Goal: Information Seeking & Learning: Find contact information

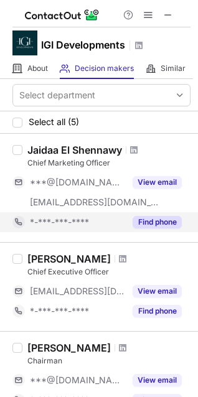
click at [153, 218] on button "Find phone" at bounding box center [157, 222] width 49 height 12
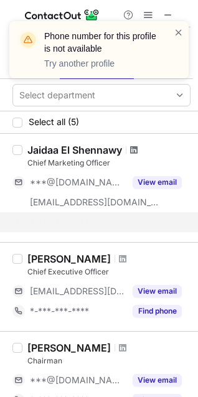
click at [133, 146] on span at bounding box center [133, 150] width 7 height 10
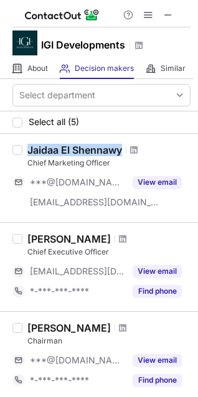
drag, startPoint x: 27, startPoint y: 151, endPoint x: 121, endPoint y: 147, distance: 94.6
click at [121, 147] on div "Jaidaa El Shennawy" at bounding box center [74, 150] width 95 height 12
copy div "Jaidaa El Shennawy"
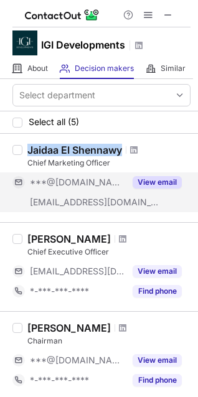
click at [154, 183] on button "View email" at bounding box center [157, 182] width 49 height 12
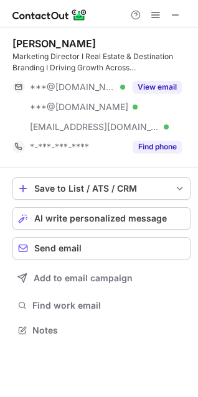
scroll to position [321, 198]
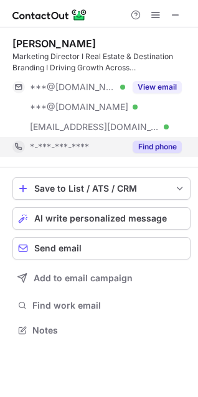
click at [151, 151] on button "Find phone" at bounding box center [157, 147] width 49 height 12
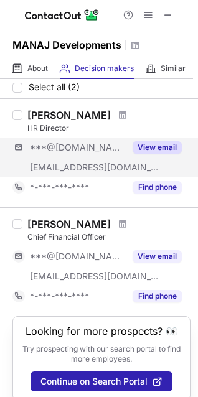
scroll to position [59, 0]
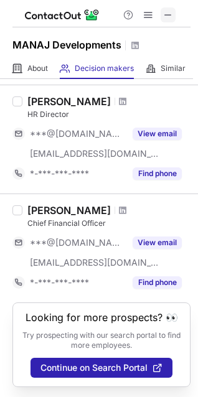
click at [172, 19] on span at bounding box center [168, 15] width 10 height 10
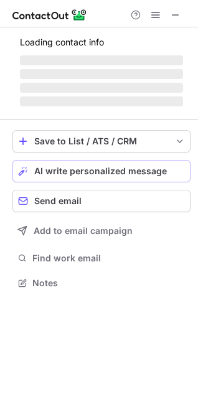
scroll to position [281, 198]
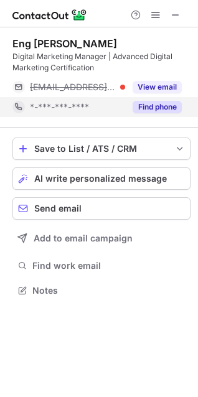
click at [161, 110] on button "Find phone" at bounding box center [157, 107] width 49 height 12
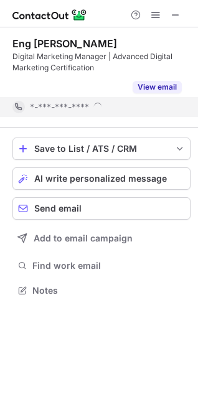
scroll to position [261, 198]
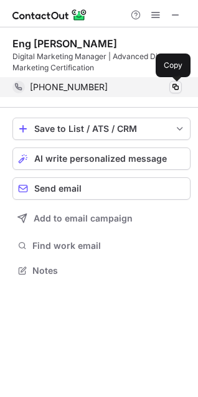
click at [180, 90] on button at bounding box center [175, 87] width 12 height 12
click at [91, 85] on span "+201501194299" at bounding box center [69, 87] width 78 height 11
click at [174, 88] on span at bounding box center [175, 87] width 10 height 10
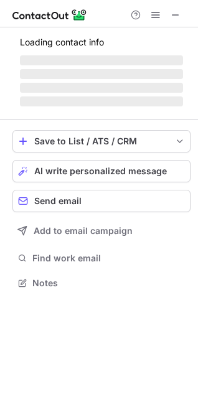
scroll to position [281, 198]
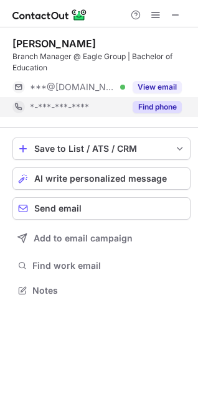
click at [144, 106] on button "Find phone" at bounding box center [157, 107] width 49 height 12
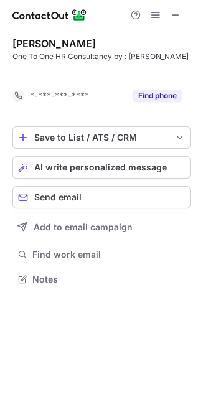
scroll to position [261, 198]
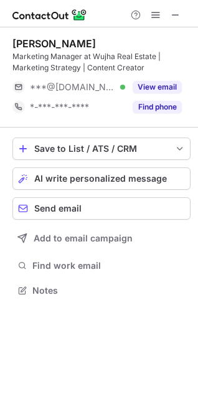
scroll to position [281, 198]
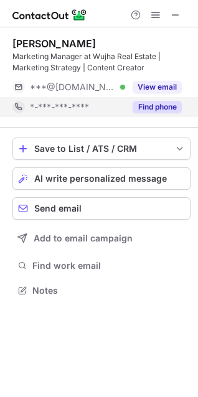
click at [154, 106] on button "Find phone" at bounding box center [157, 107] width 49 height 12
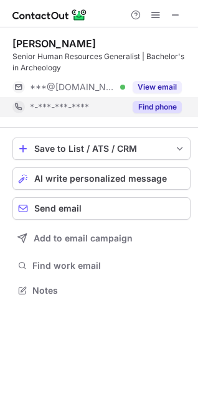
click at [174, 106] on button "Find phone" at bounding box center [157, 107] width 49 height 12
